Goal: Transaction & Acquisition: Obtain resource

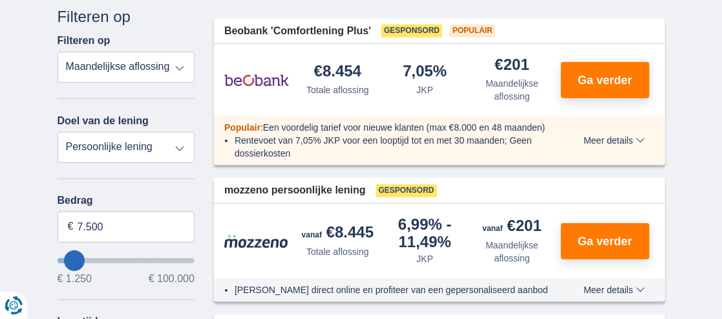
scroll to position [227, 0]
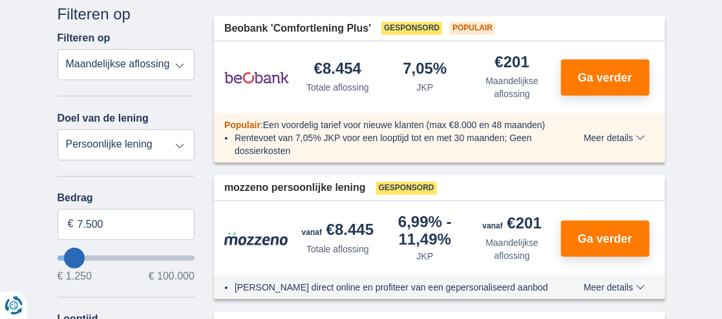
click at [178, 144] on select "Persoonlijke lening Auto Moto / fiets Mobilhome / caravan Renovatie Energie Sch…" at bounding box center [127, 144] width 138 height 31
select select "moto"
click at [58, 129] on select "Persoonlijke lening Auto Moto / fiets Mobilhome / caravan Renovatie Energie Sch…" at bounding box center [127, 144] width 138 height 31
type input "15.000"
type input "15250"
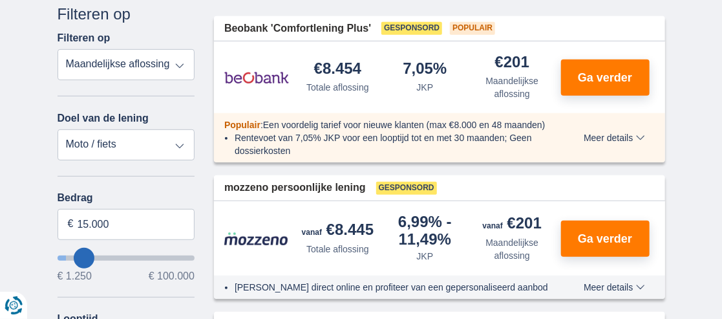
select select "60"
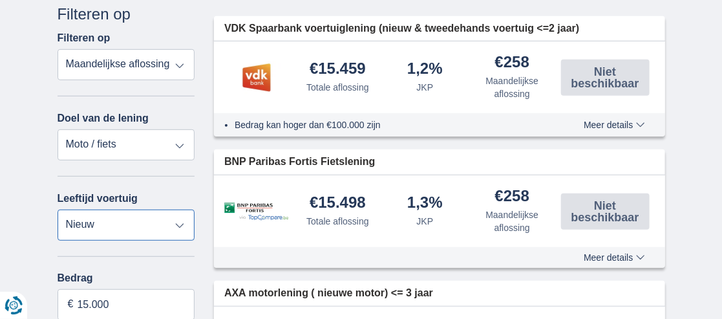
click at [180, 224] on select "Nieuw 0-1 jaar 1-2 jaar 2-3 jaar 3-4 jaar 4-5 jaar 5+ jaar" at bounding box center [127, 224] width 138 height 31
click at [58, 209] on select "Nieuw 0-1 jaar 1-2 jaar 2-3 jaar 3-4 jaar 4-5 jaar 5+ jaar" at bounding box center [127, 224] width 138 height 31
click at [112, 301] on input "15.000" at bounding box center [127, 304] width 138 height 31
type input "1"
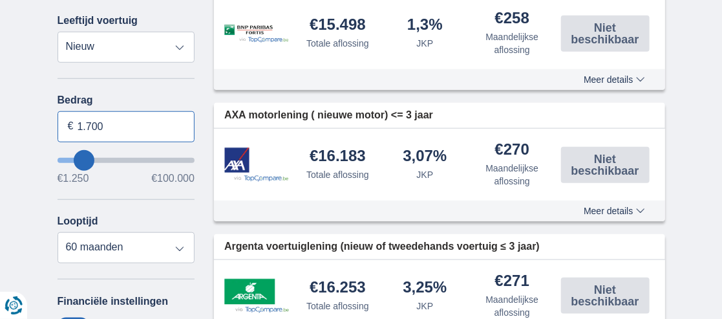
scroll to position [429, 0]
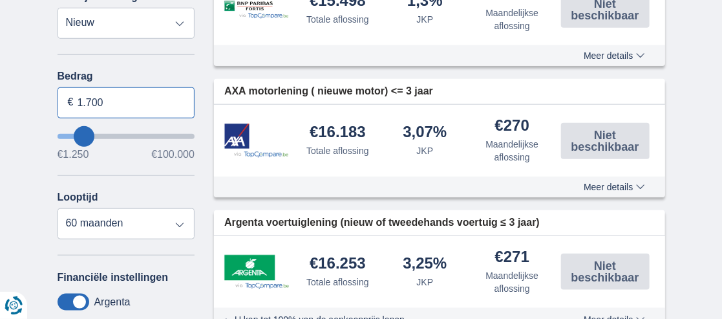
type input "1.700"
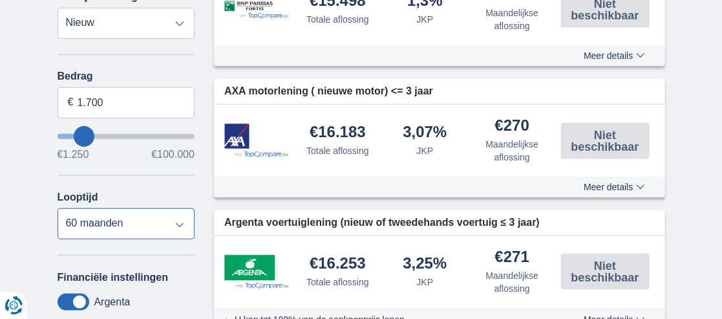
type input "1250"
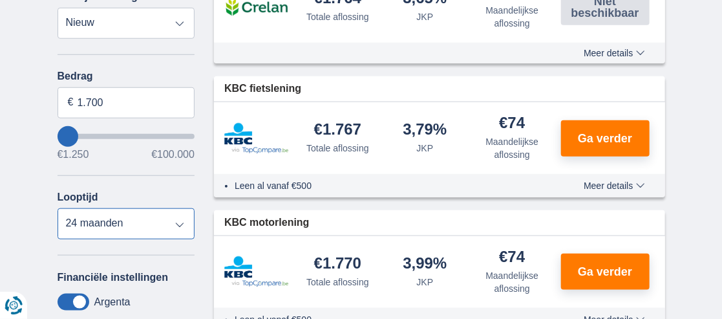
click at [58, 209] on select "12 maanden 18 maanden 24 maanden" at bounding box center [127, 223] width 138 height 31
click at [178, 224] on select "12 maanden 18 maanden 24 maanden" at bounding box center [127, 223] width 138 height 31
select select "24"
click at [58, 209] on select "12 maanden 18 maanden 24 maanden" at bounding box center [127, 223] width 138 height 31
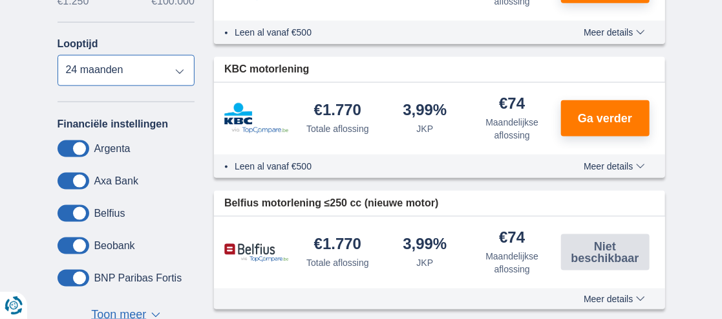
scroll to position [645, 0]
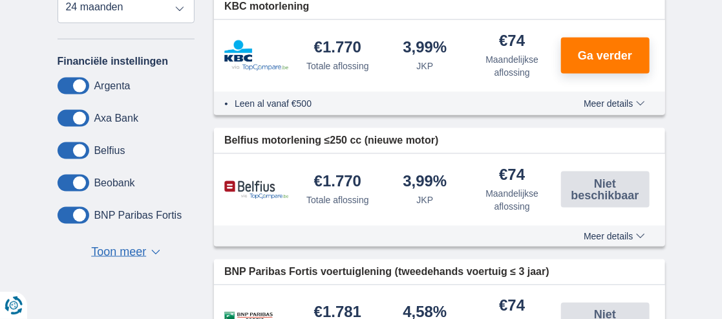
click at [134, 255] on span "Toon meer" at bounding box center [118, 252] width 55 height 17
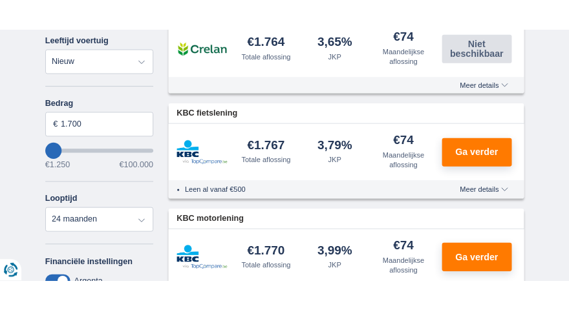
scroll to position [418, 0]
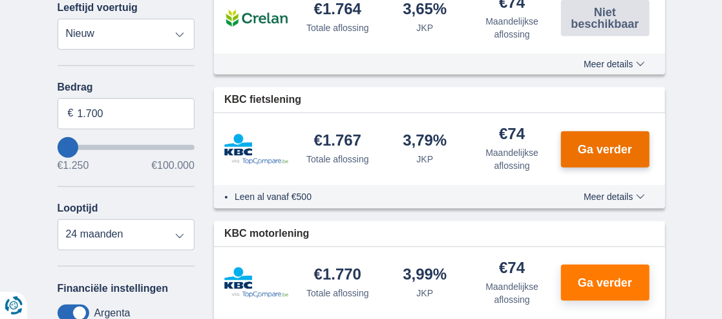
click at [619, 135] on button "Ga verder" at bounding box center [605, 149] width 89 height 36
